Goal: Understand process/instructions: Learn how to perform a task or action

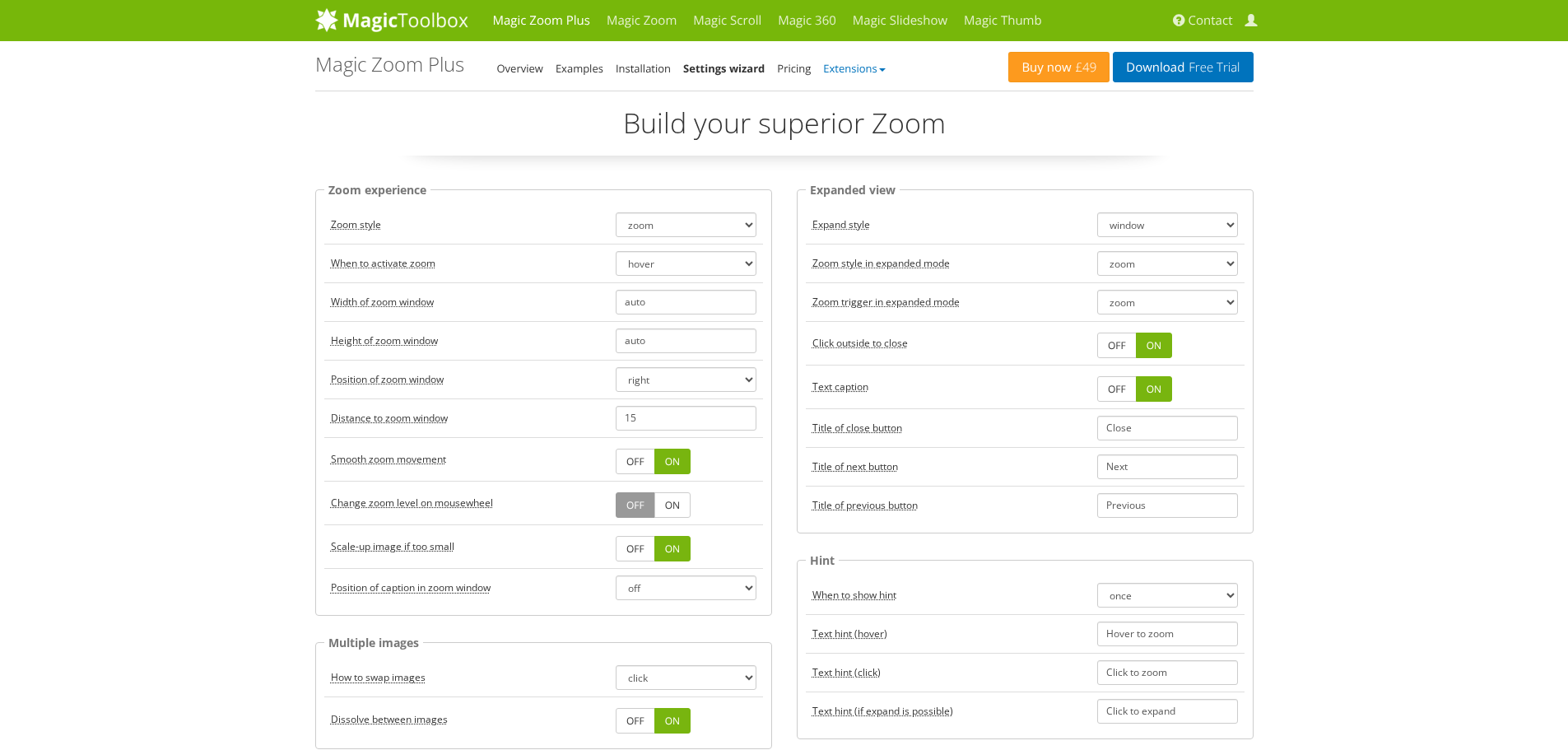
click at [850, 72] on link "Extensions" at bounding box center [854, 68] width 62 height 15
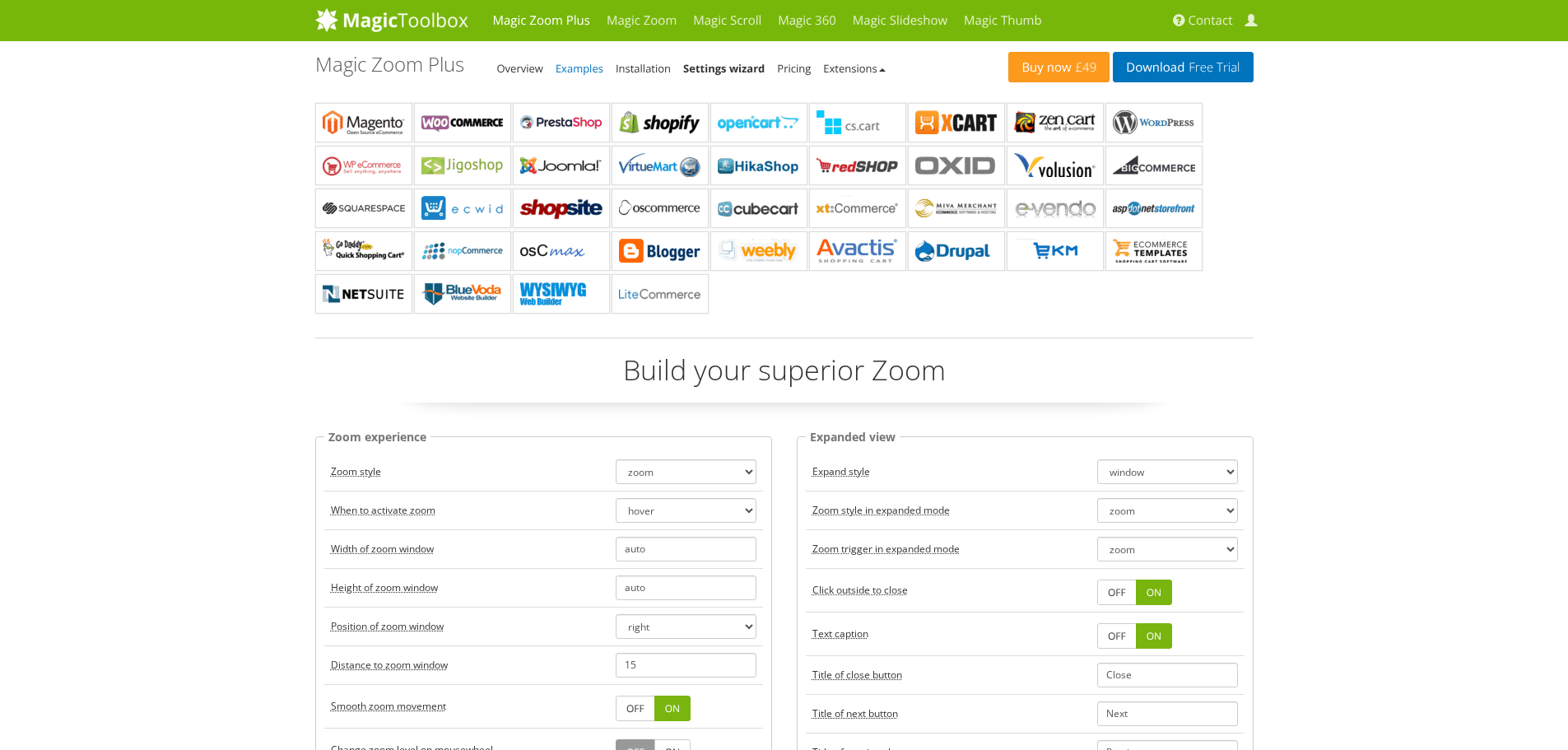
click at [572, 62] on link "Examples" at bounding box center [579, 68] width 48 height 15
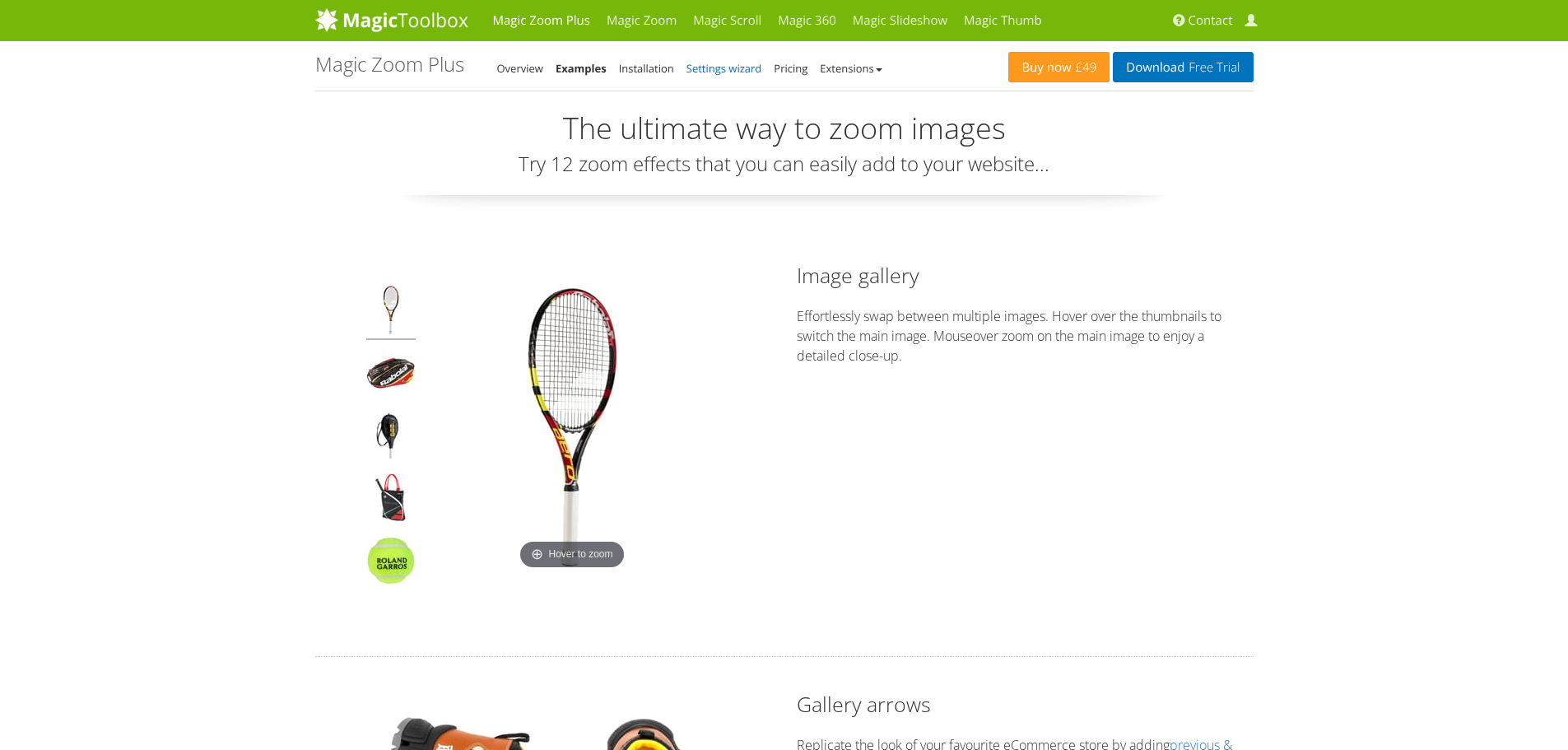
click at [722, 70] on link "Settings wizard" at bounding box center [724, 68] width 76 height 15
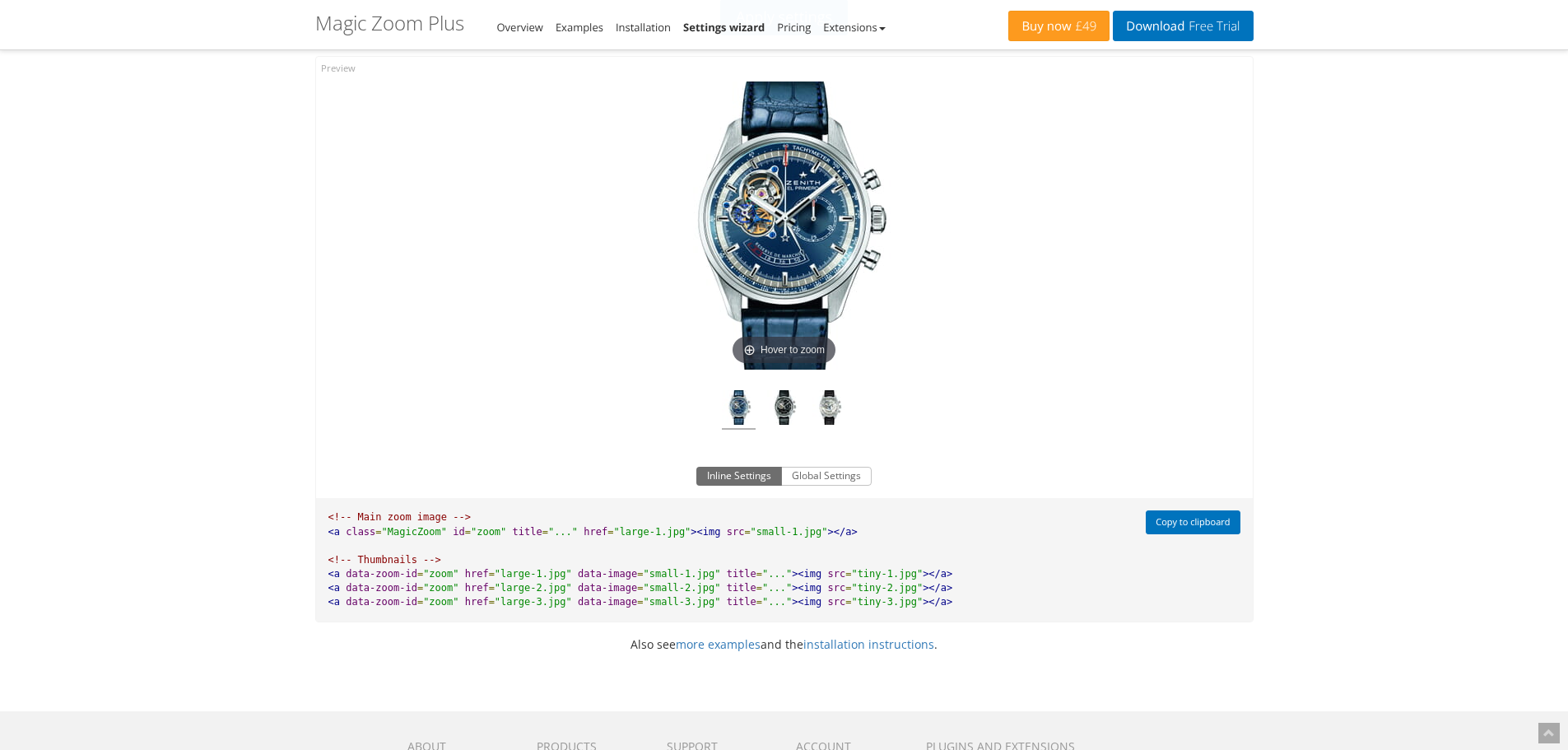
scroll to position [1070, 0]
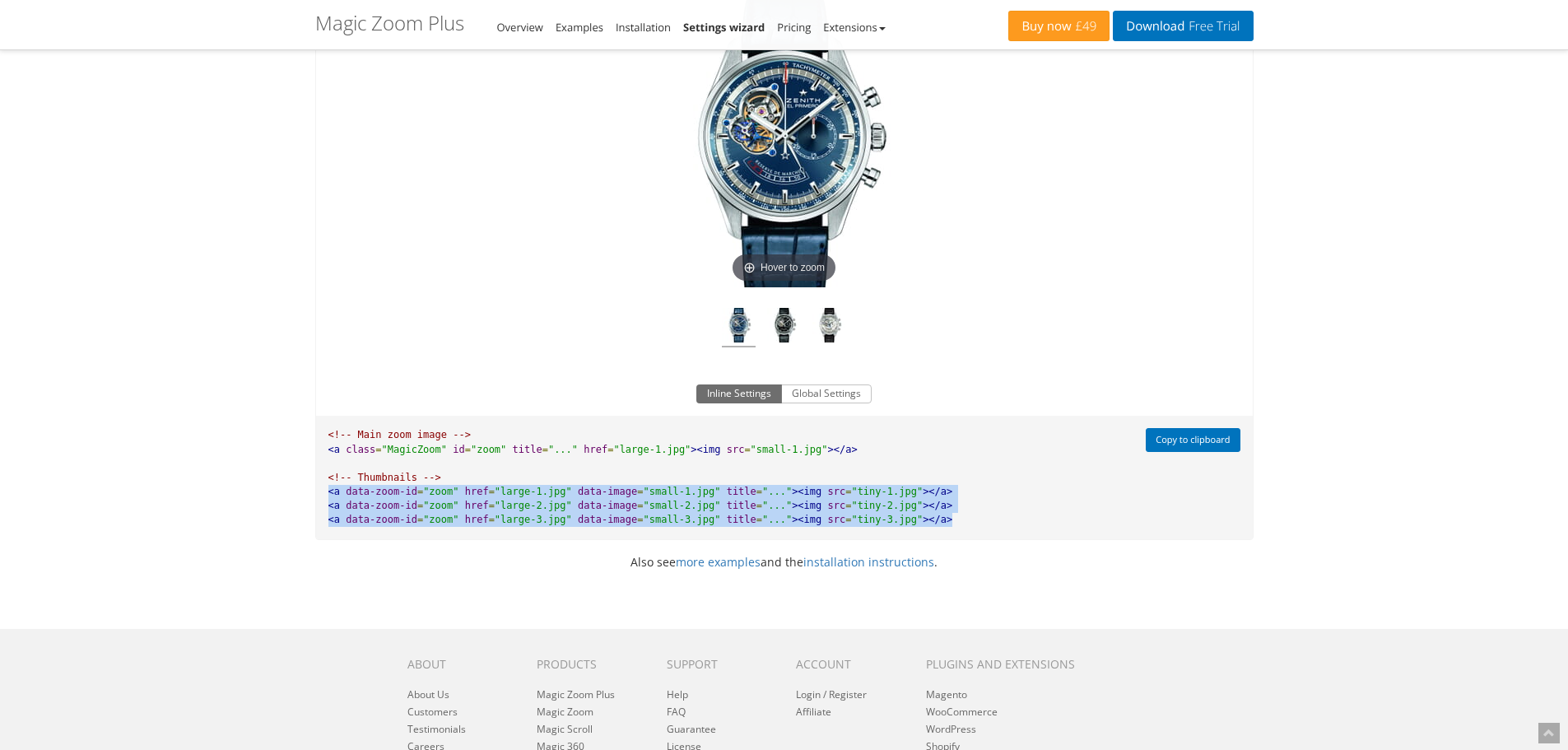
drag, startPoint x: 399, startPoint y: 499, endPoint x: 908, endPoint y: 531, distance: 510.0
click at [908, 531] on pre "<!-- Main zoom image --> <a class = "MagicZoom" id = "zoom" title = "..." href …" at bounding box center [726, 477] width 822 height 123
